Goal: Navigation & Orientation: Understand site structure

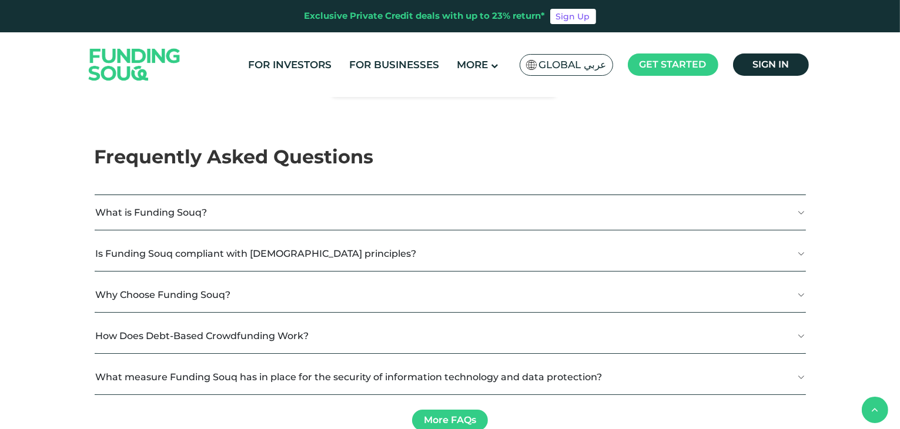
type tc-range-slider "4"
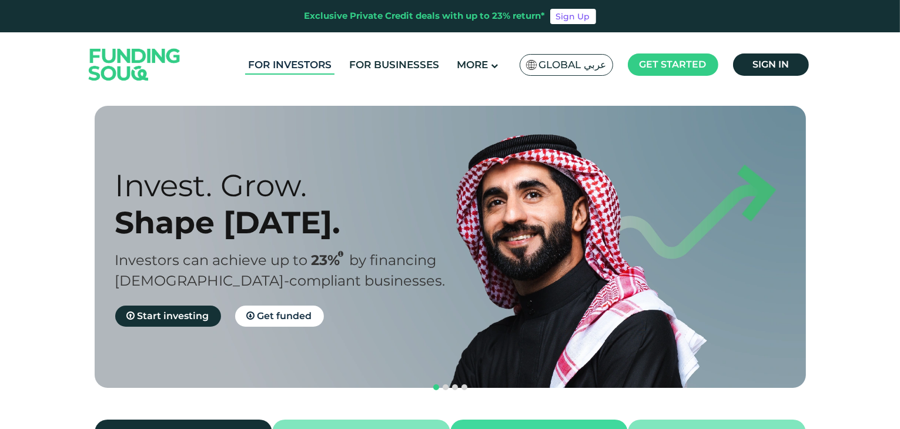
click at [302, 66] on link "For Investors" at bounding box center [289, 64] width 89 height 19
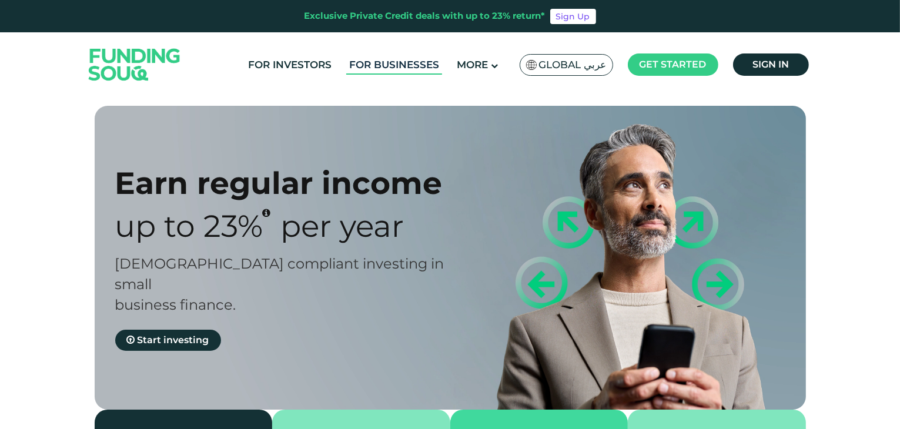
click at [395, 62] on link "For Businesses" at bounding box center [394, 64] width 96 height 19
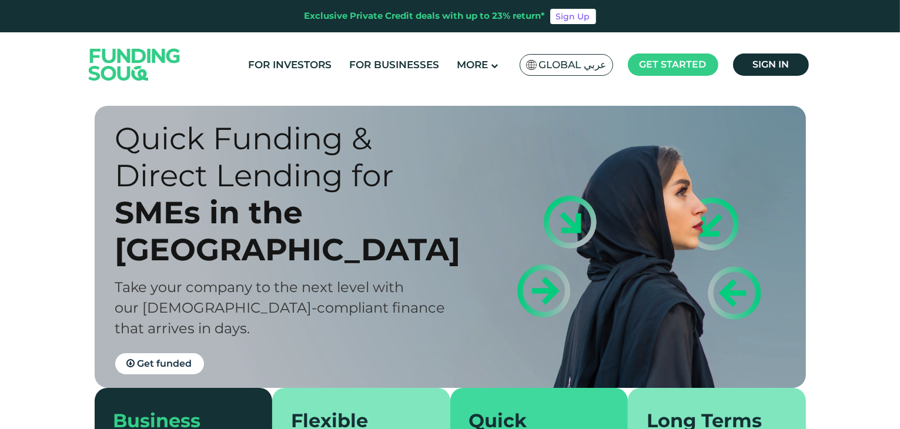
click at [108, 62] on img at bounding box center [134, 64] width 115 height 59
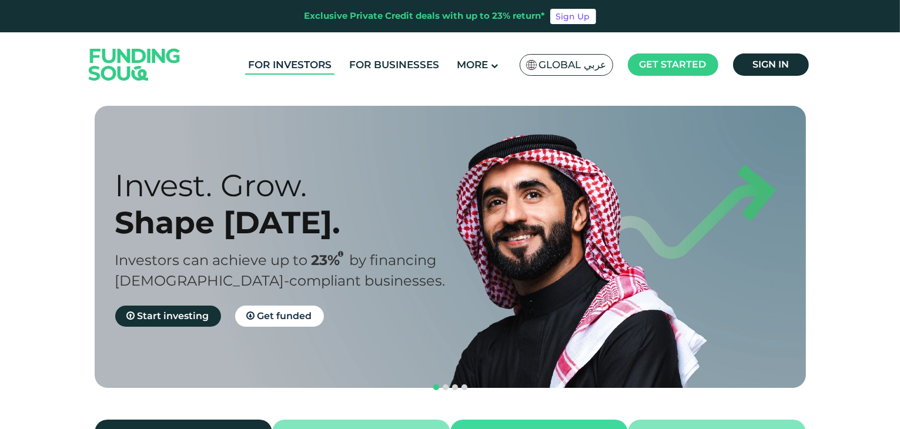
click at [326, 69] on link "For Investors" at bounding box center [289, 64] width 89 height 19
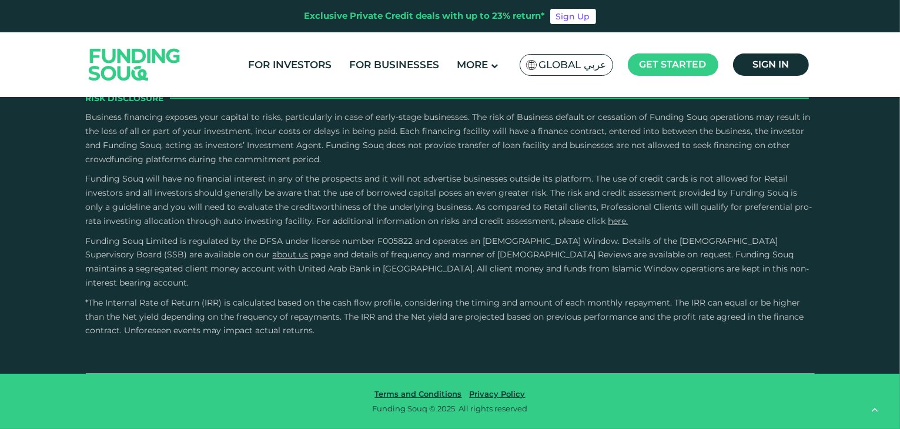
scroll to position [2646, 0]
click at [876, 410] on icon "back" at bounding box center [875, 409] width 7 height 11
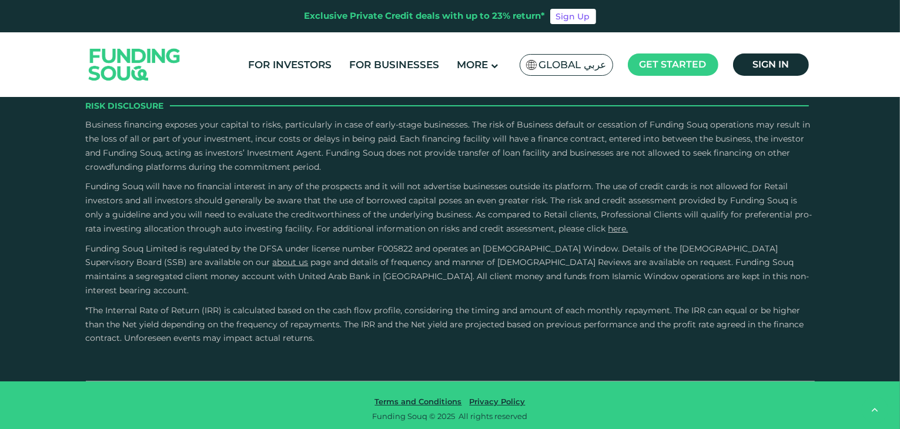
scroll to position [2587, 0]
